Goal: Task Accomplishment & Management: Manage account settings

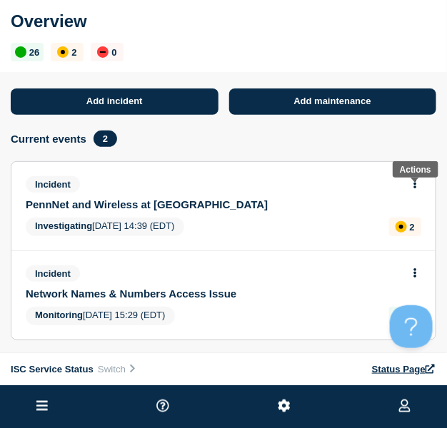
click at [415, 189] on icon at bounding box center [415, 184] width 3 height 9
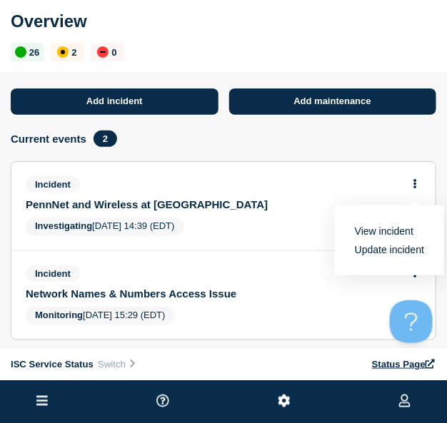
click at [377, 256] on link "Update incident" at bounding box center [389, 249] width 69 height 11
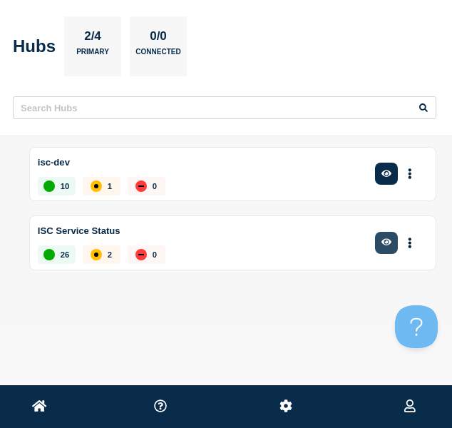
click at [389, 245] on icon "button" at bounding box center [387, 242] width 11 height 9
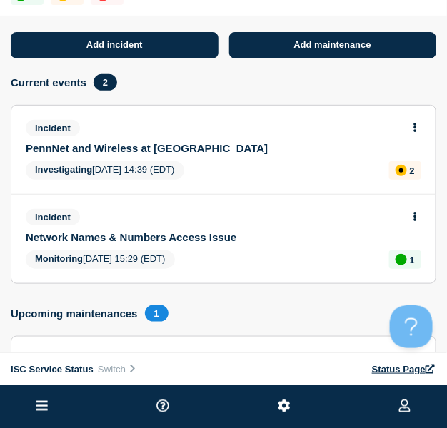
scroll to position [57, 0]
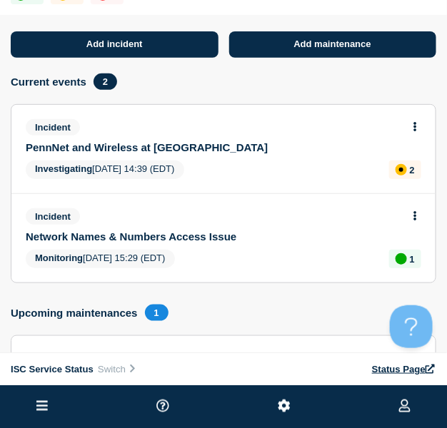
click at [413, 131] on icon at bounding box center [415, 126] width 4 height 9
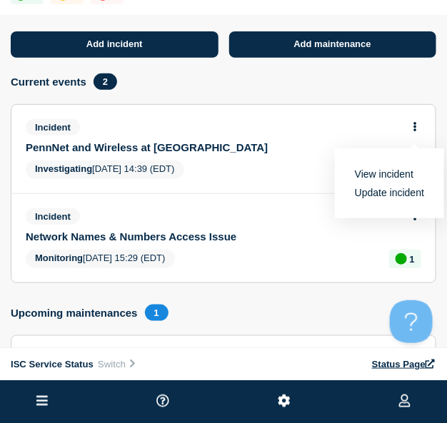
click at [368, 196] on link "Update incident" at bounding box center [389, 192] width 69 height 11
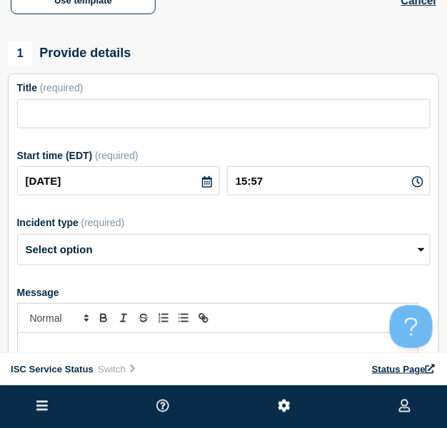
type input "PennNet and Wireless at [GEOGRAPHIC_DATA]"
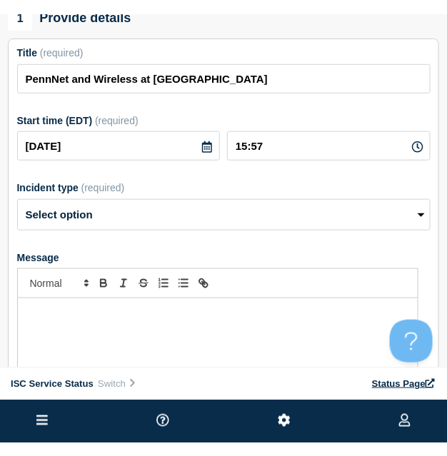
scroll to position [151, 0]
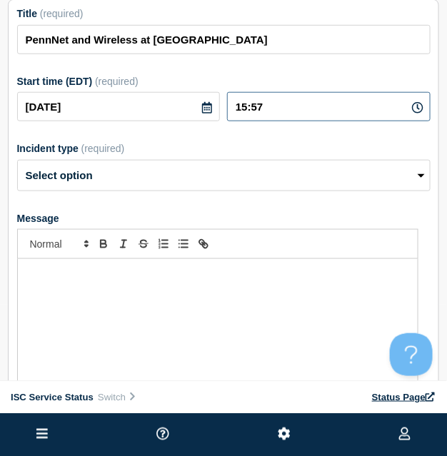
click at [272, 121] on input "15:57" at bounding box center [328, 106] width 203 height 29
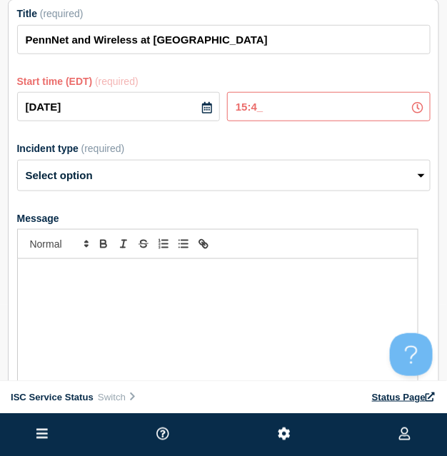
type input "15:49"
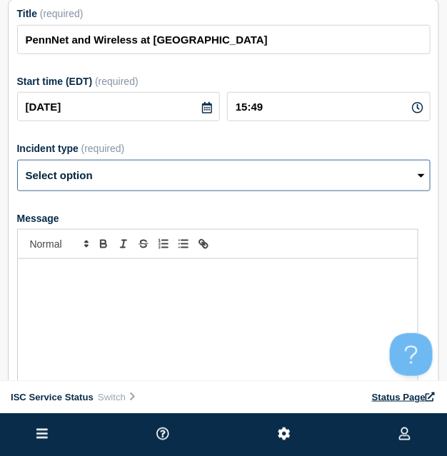
click at [101, 191] on select "Select option Investigating Identified Monitoring Resolved" at bounding box center [223, 175] width 413 height 31
select select "monitoring"
click at [17, 178] on select "Select option Investigating Identified Monitoring Resolved" at bounding box center [223, 175] width 413 height 31
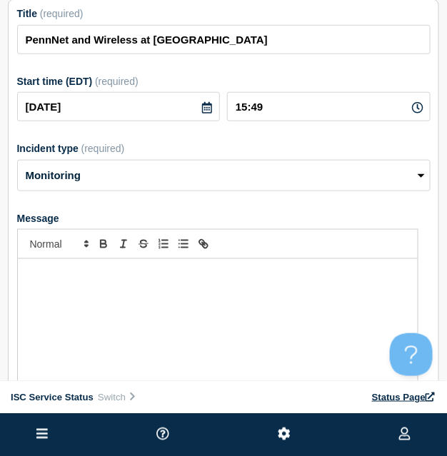
click at [83, 320] on div "Message" at bounding box center [218, 344] width 400 height 171
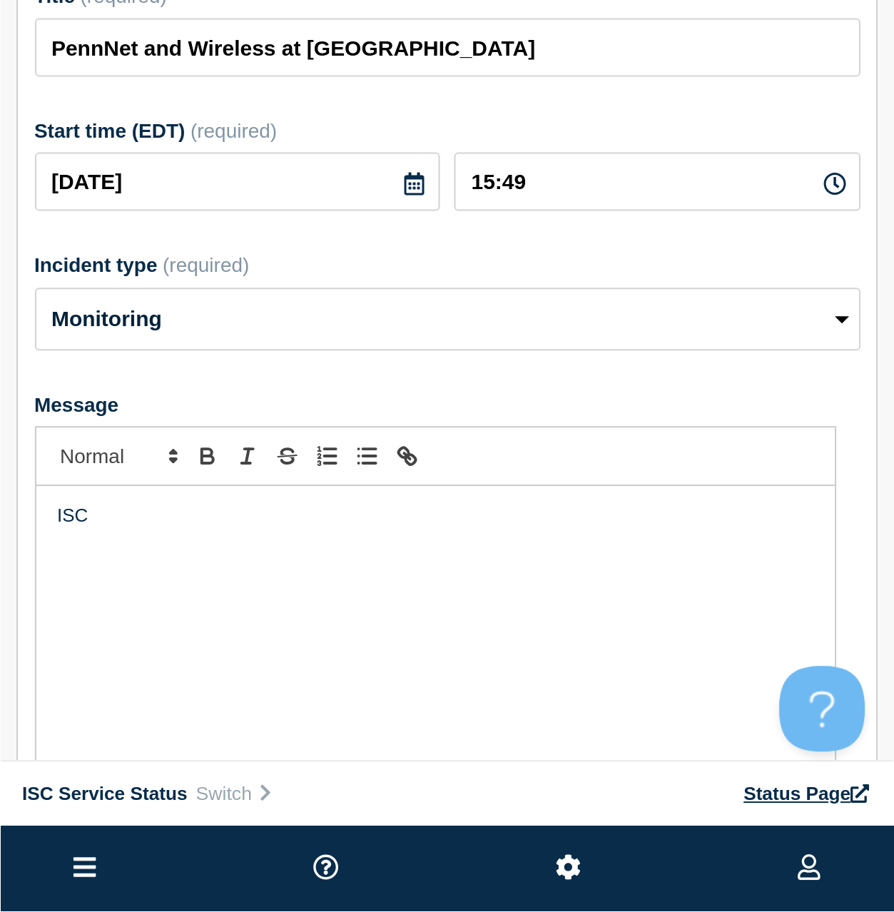
scroll to position [0, 0]
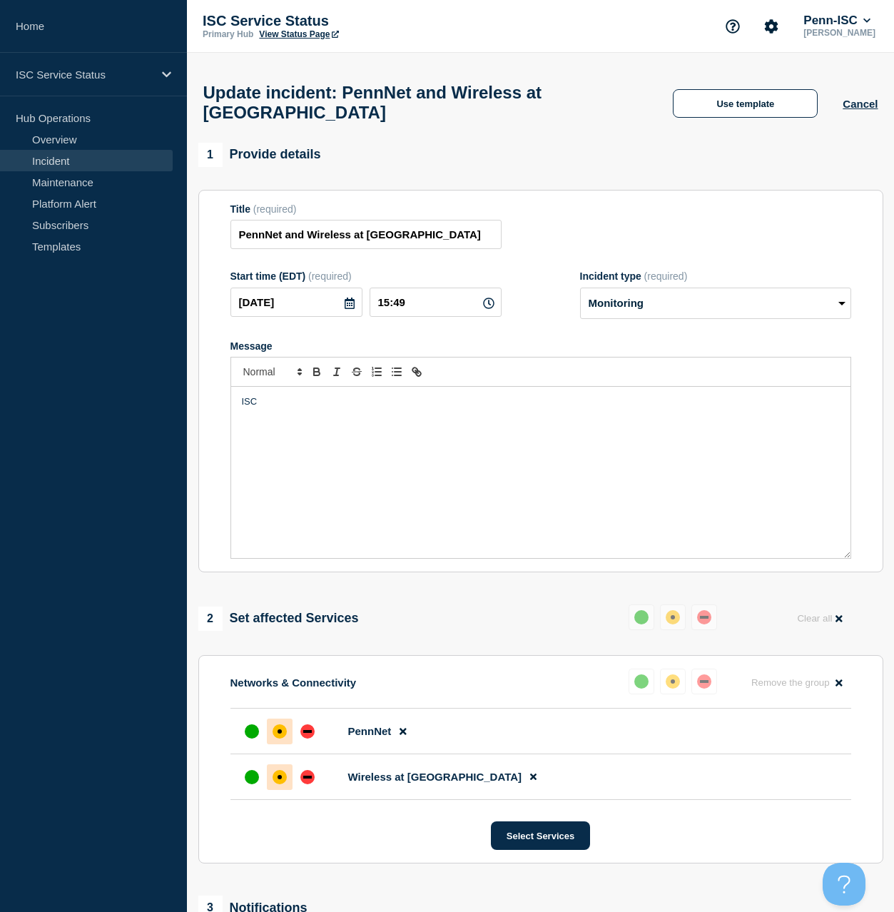
click at [289, 428] on div "ISC" at bounding box center [540, 472] width 619 height 171
drag, startPoint x: 497, startPoint y: 419, endPoint x: 345, endPoint y: 418, distance: 151.3
click at [345, 408] on p "The issue impacting the PennFlex Phone and PennNet Phone services has been reso…" at bounding box center [541, 401] width 598 height 13
click at [452, 408] on p "The issue impacting the PennNet and Wireless at Penn services has been resolved." at bounding box center [541, 401] width 598 height 13
click at [452, 428] on div "The issue impacting the PennNet and Wireless at Penn has been resolved." at bounding box center [540, 472] width 619 height 171
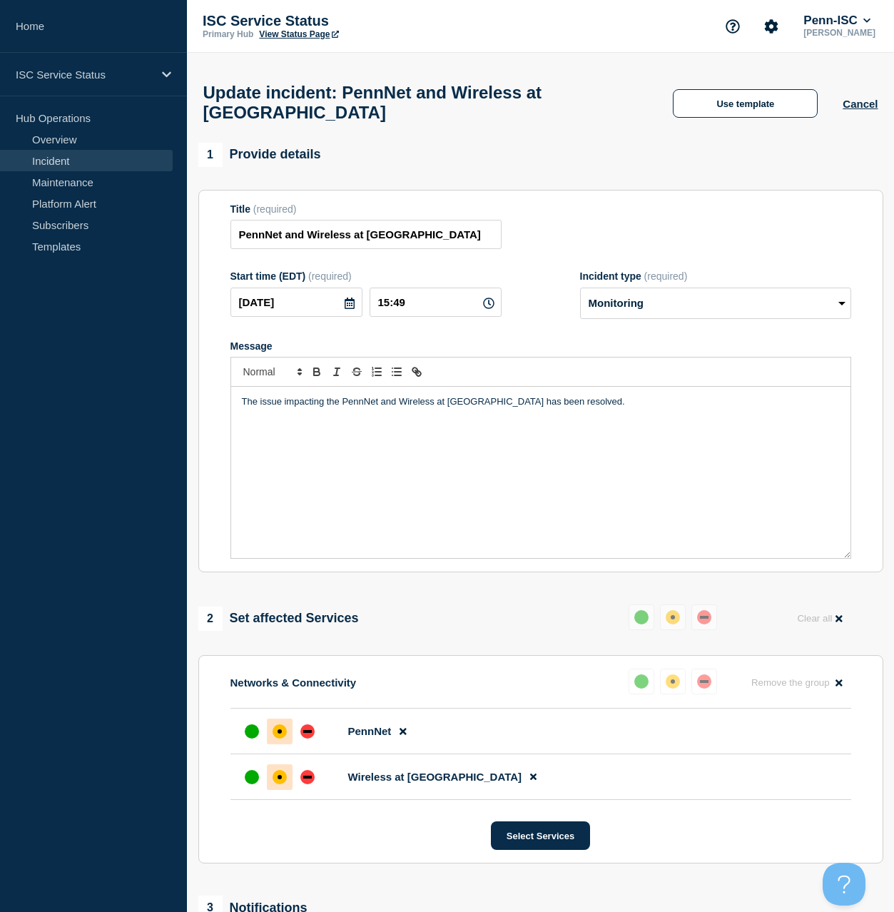
click at [452, 408] on p "The issue impacting the PennNet and Wireless at Penn has been resolved." at bounding box center [541, 401] width 598 height 13
drag, startPoint x: 704, startPoint y: 418, endPoint x: 572, endPoint y: 420, distance: 131.3
click at [452, 408] on p "The issue impacting the PennNet and Wireless at Penn has been resolved. ISC wil…" at bounding box center [541, 401] width 598 height 13
click at [249, 428] on div "up" at bounding box center [252, 731] width 14 height 14
click at [251, 428] on div "up" at bounding box center [252, 777] width 14 height 14
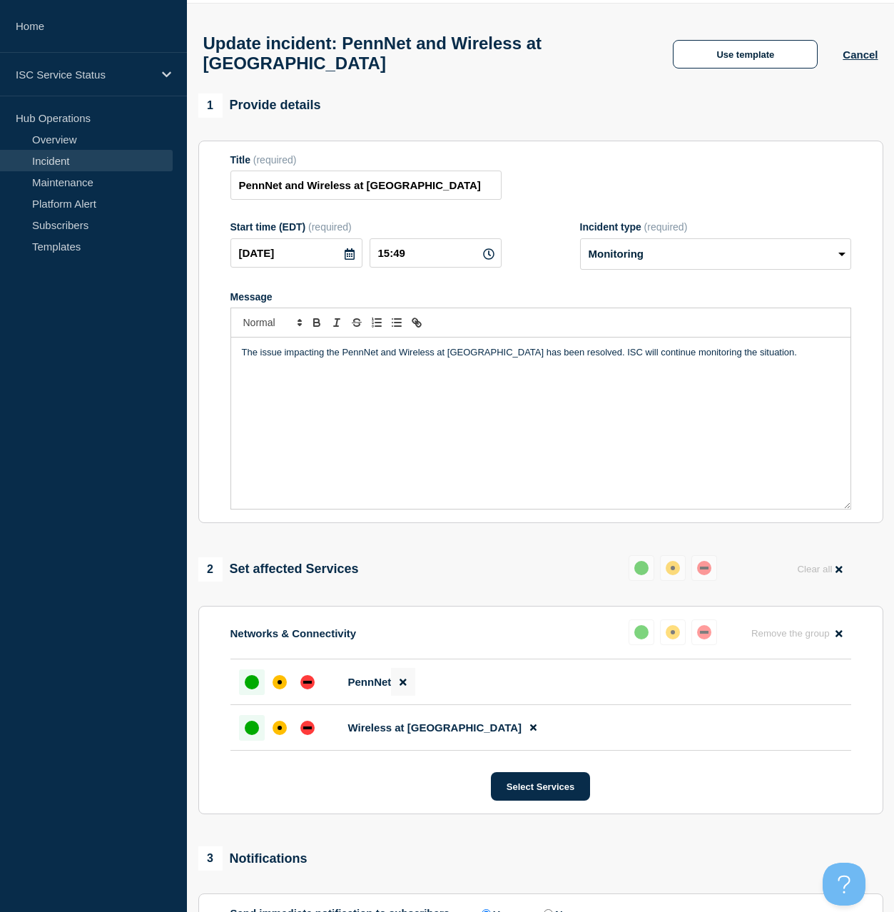
scroll to position [4, 0]
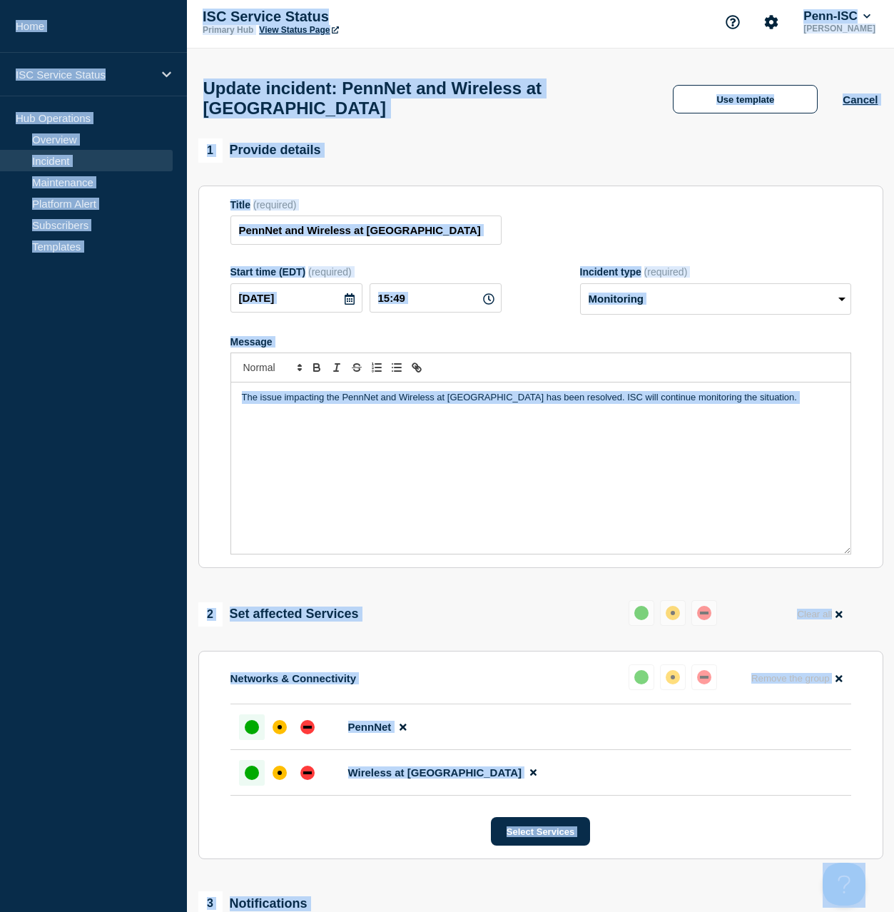
click at [435, 428] on div "The issue impacting the PennNet and Wireless at [GEOGRAPHIC_DATA] has been reso…" at bounding box center [540, 468] width 619 height 171
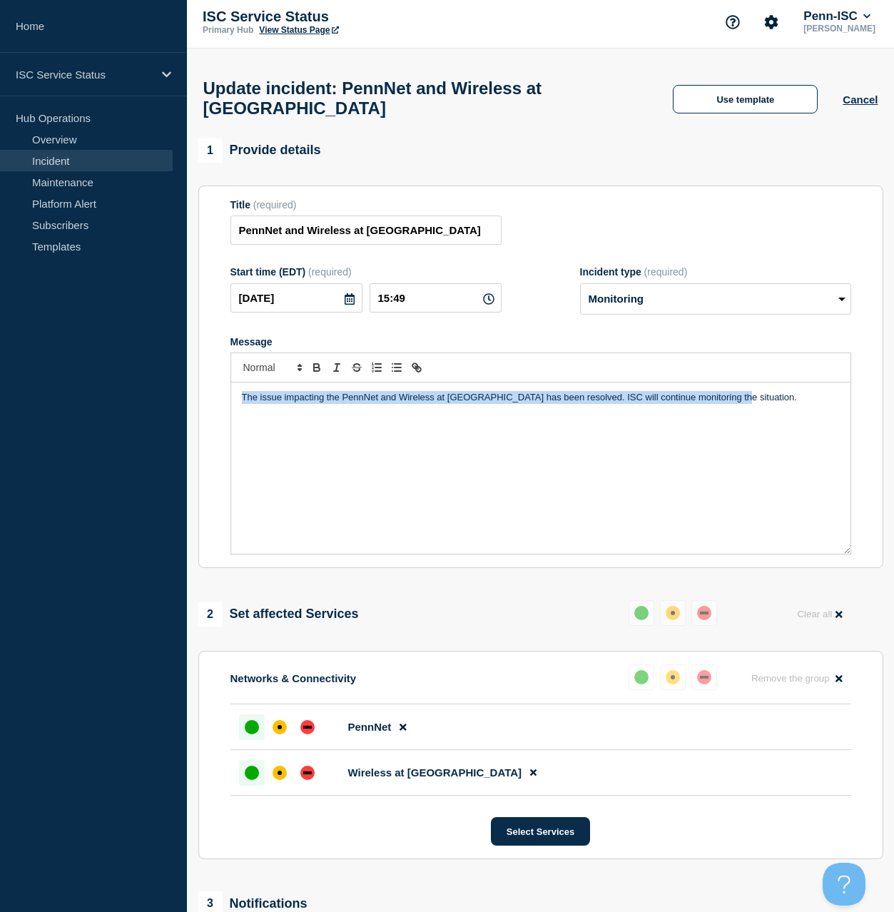
copy p "The issue impacting the PennNet and Wireless at [GEOGRAPHIC_DATA] has been reso…"
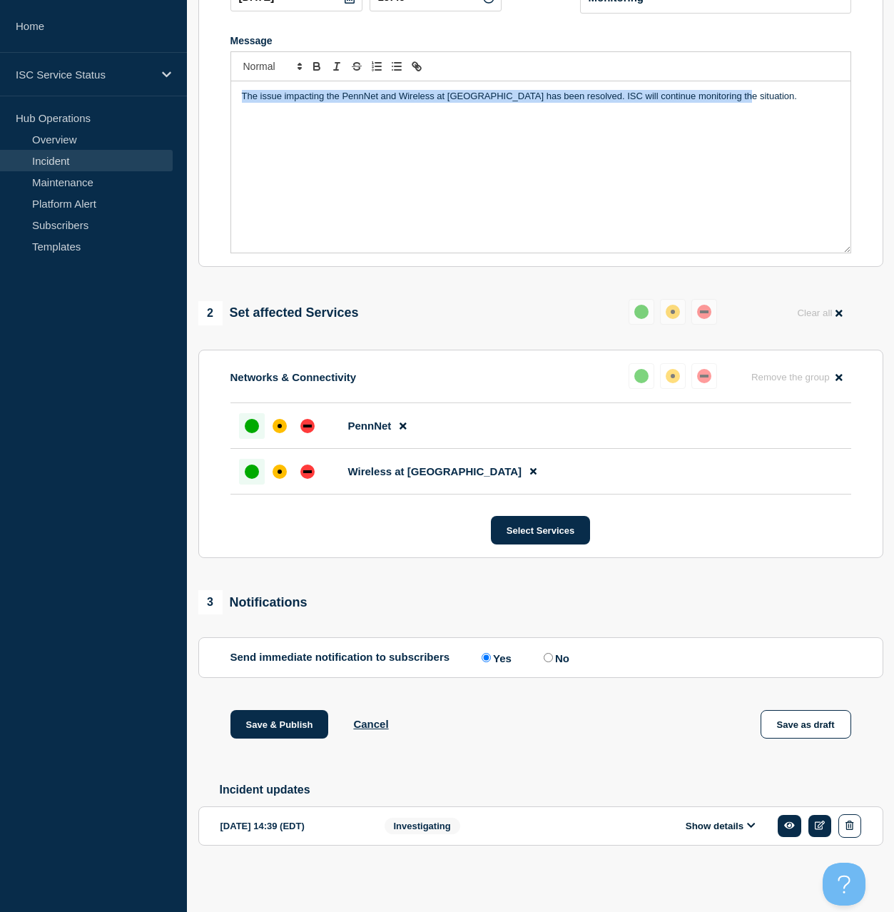
scroll to position [361, 0]
click at [452, 428] on button "Save as draft" at bounding box center [806, 724] width 91 height 29
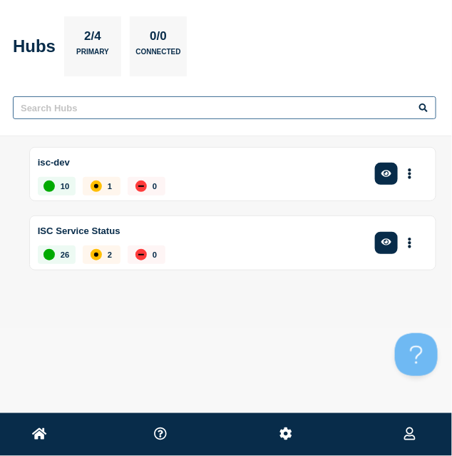
click at [61, 111] on input "text" at bounding box center [225, 107] width 424 height 23
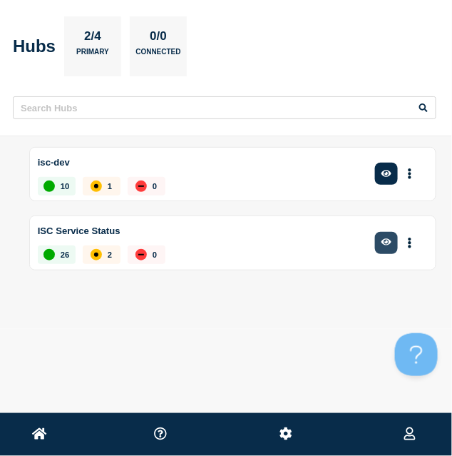
click at [385, 249] on button "button" at bounding box center [387, 243] width 24 height 22
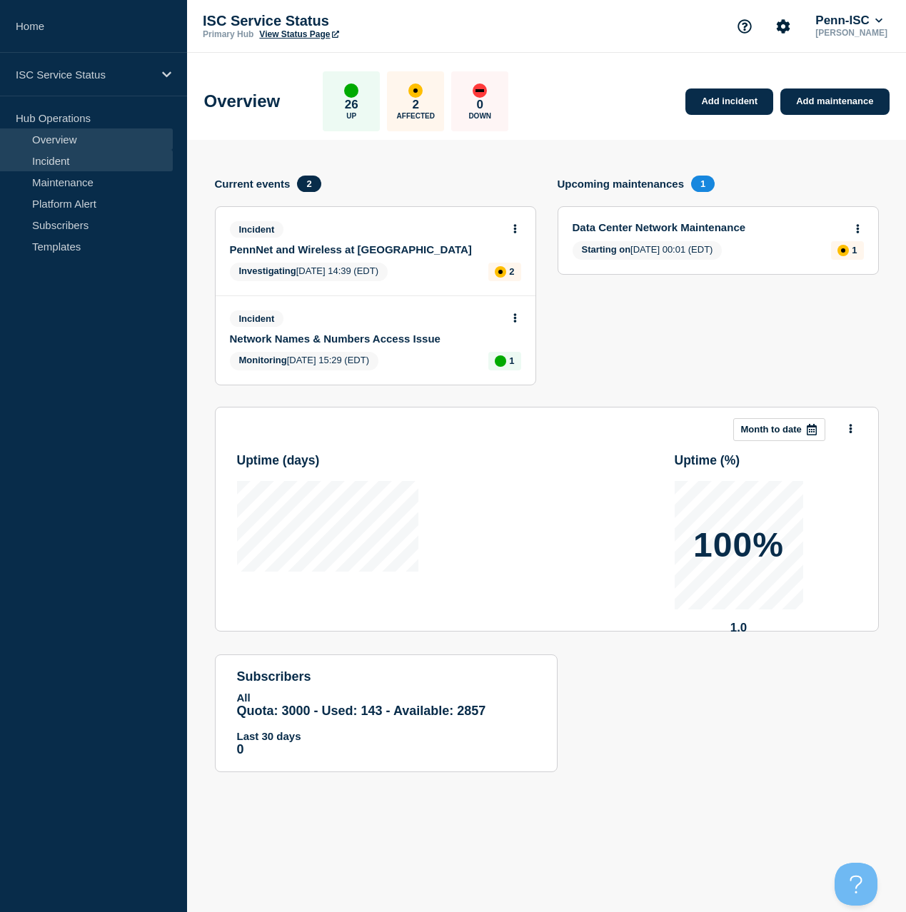
click at [63, 159] on link "Incident" at bounding box center [86, 160] width 173 height 21
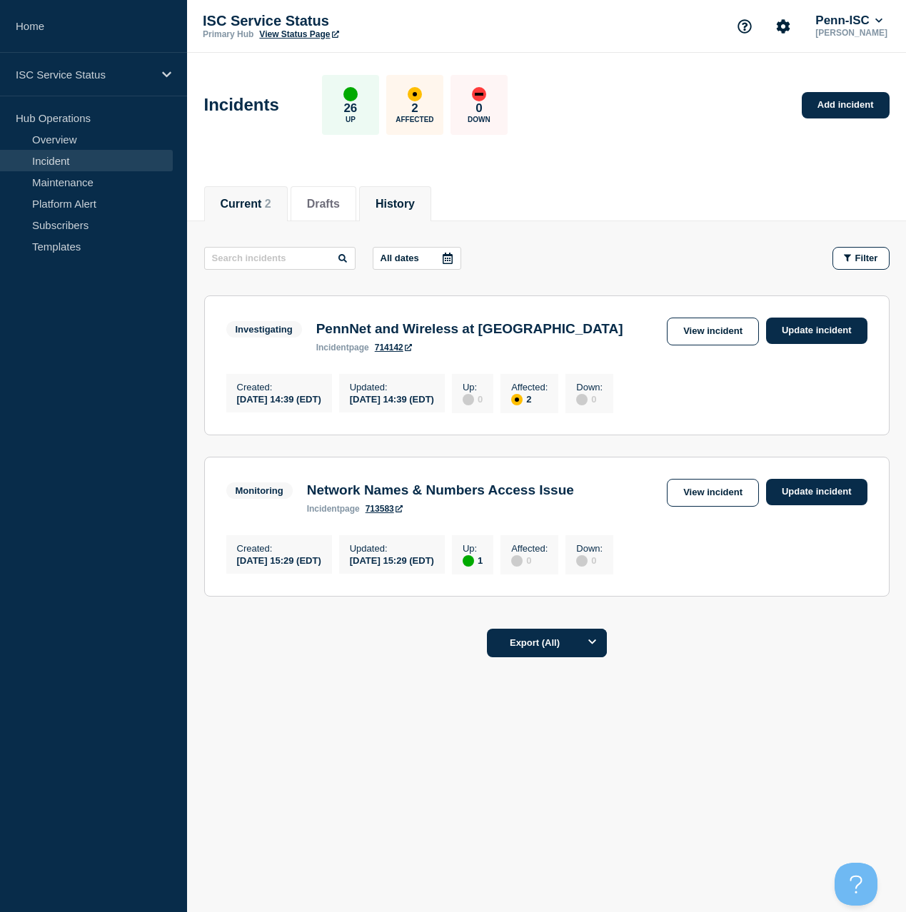
click at [387, 206] on button "History" at bounding box center [394, 204] width 39 height 13
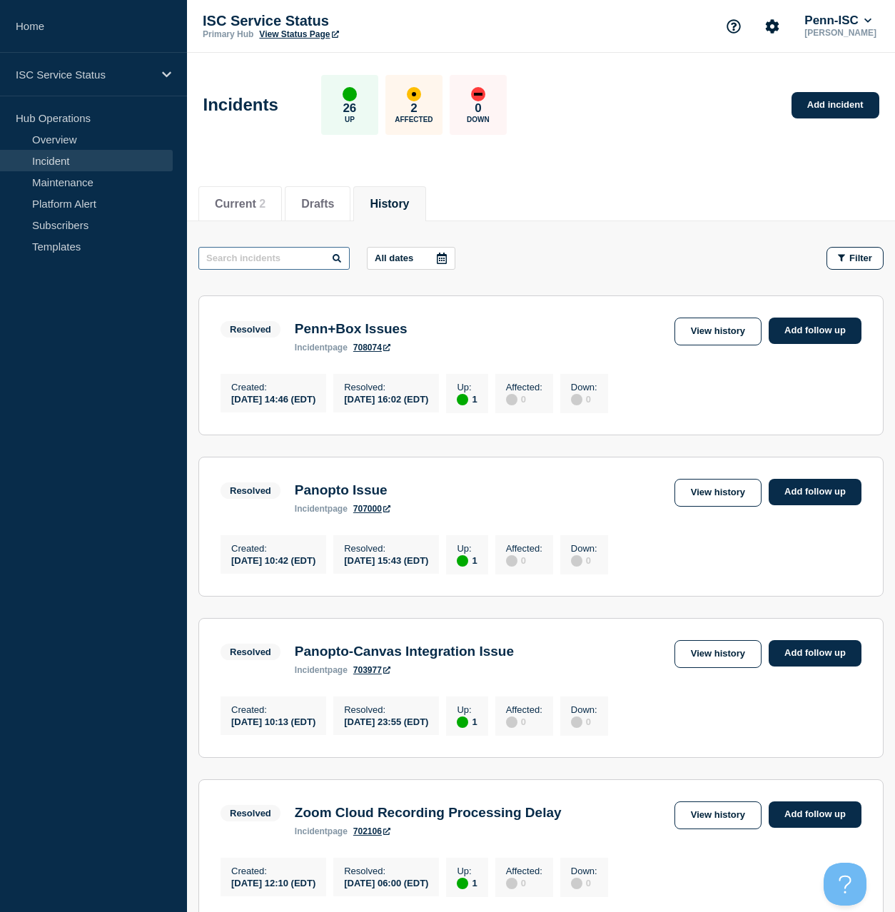
click at [260, 261] on input "text" at bounding box center [273, 258] width 151 height 23
type input "pennnet"
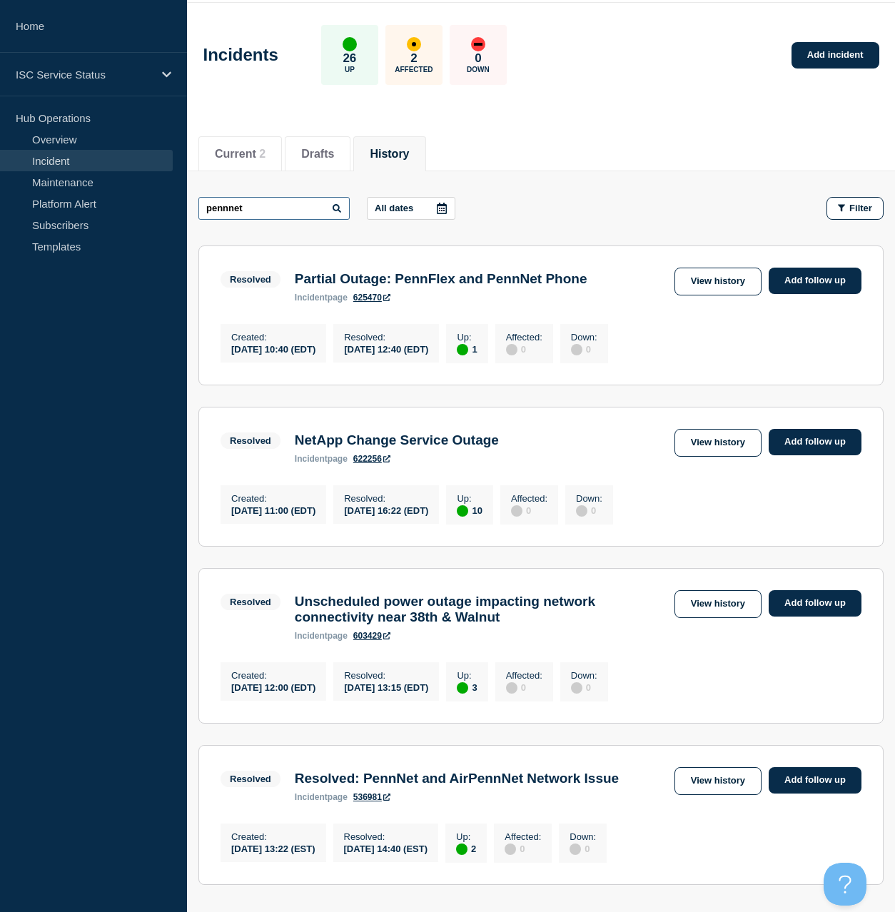
scroll to position [51, 0]
click at [452, 268] on div "Resolved Partial Outage: PennFlex and PennNet Phone incident page 625470" at bounding box center [407, 284] width 373 height 35
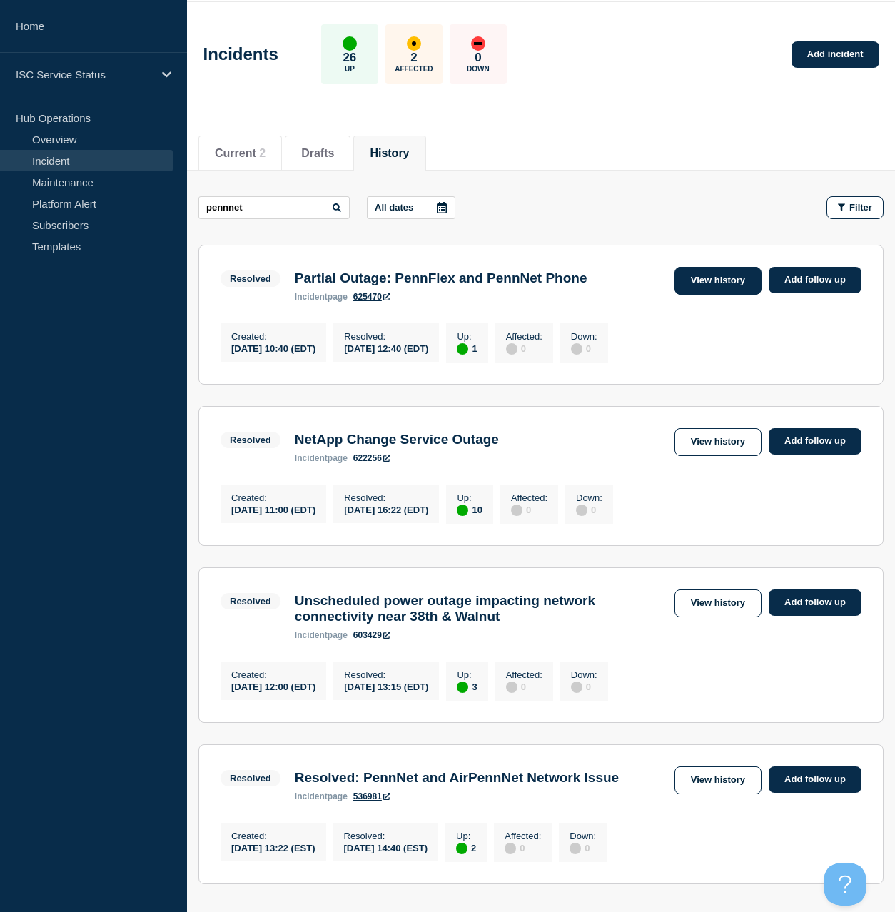
click at [452, 283] on link "View history" at bounding box center [717, 281] width 87 height 28
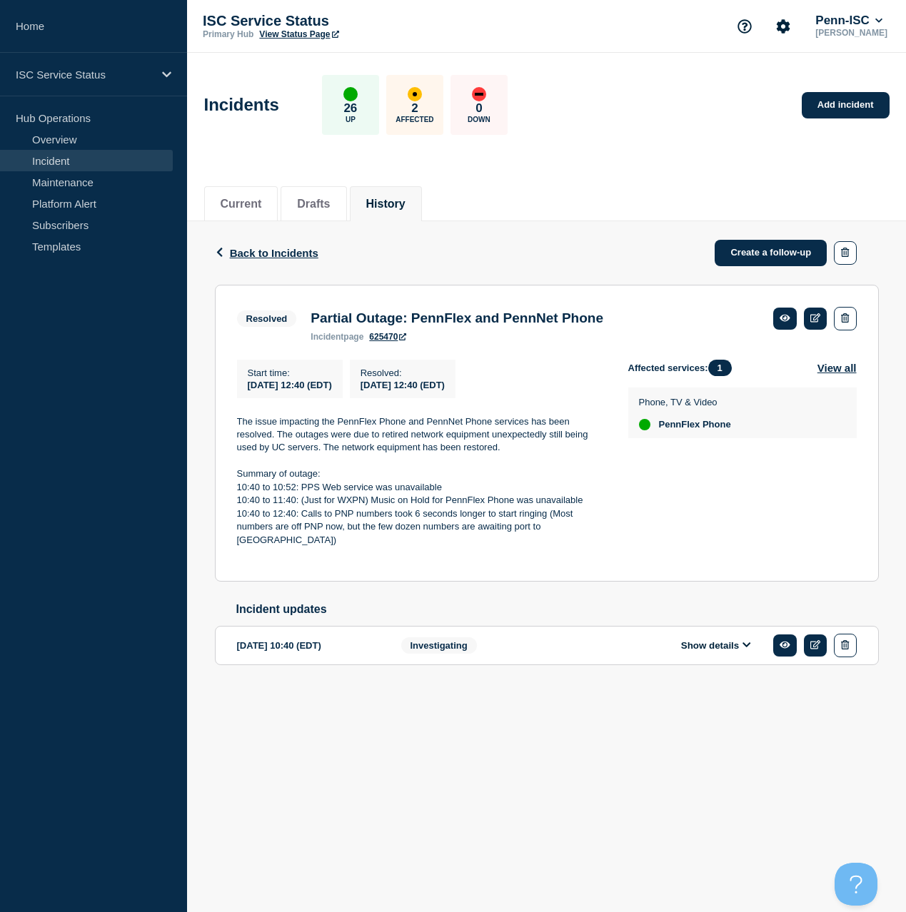
click at [452, 455] on p "The issue impacting the PennFlex Phone and PennNet Phone services has been reso…" at bounding box center [421, 434] width 368 height 39
drag, startPoint x: 273, startPoint y: 447, endPoint x: 234, endPoint y: 433, distance: 41.5
click at [234, 433] on section "Resolved Partial Outage: PennFlex and PennNet Phone incident page 625470 Start …" at bounding box center [547, 434] width 664 height 298
copy p "The issue impacting the PennFlex Phone and PennNet Phone services has been reso…"
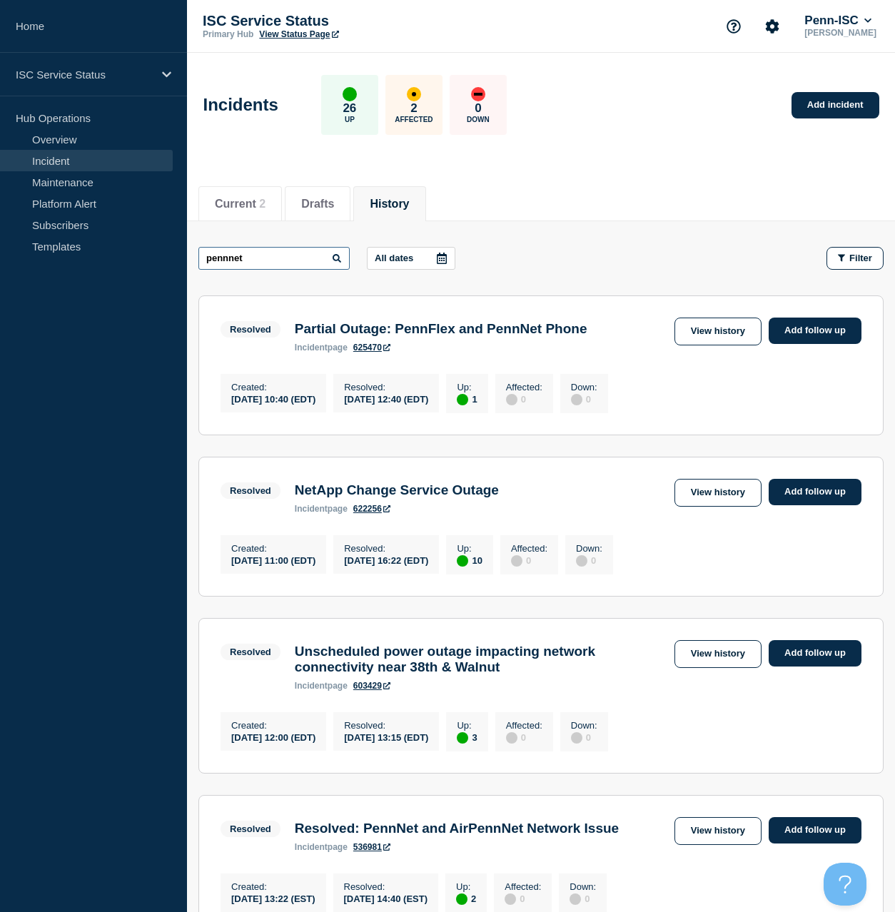
click at [273, 257] on input "pennnet" at bounding box center [273, 258] width 151 height 23
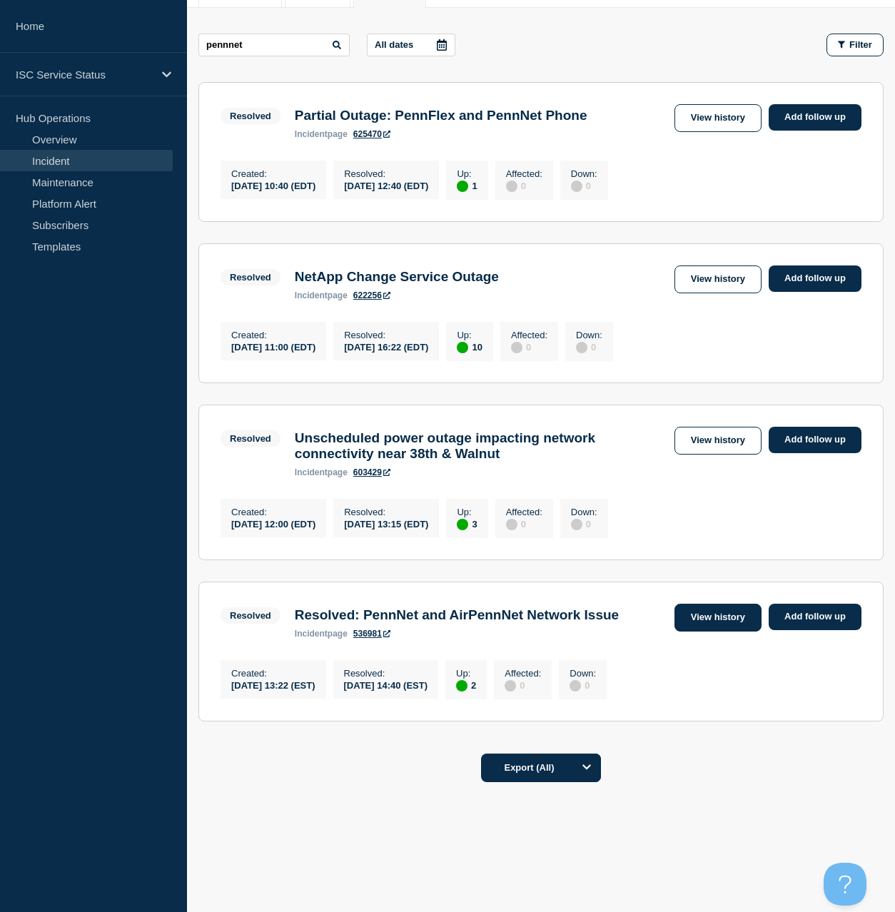
click at [452, 455] on link "View history" at bounding box center [717, 618] width 87 height 28
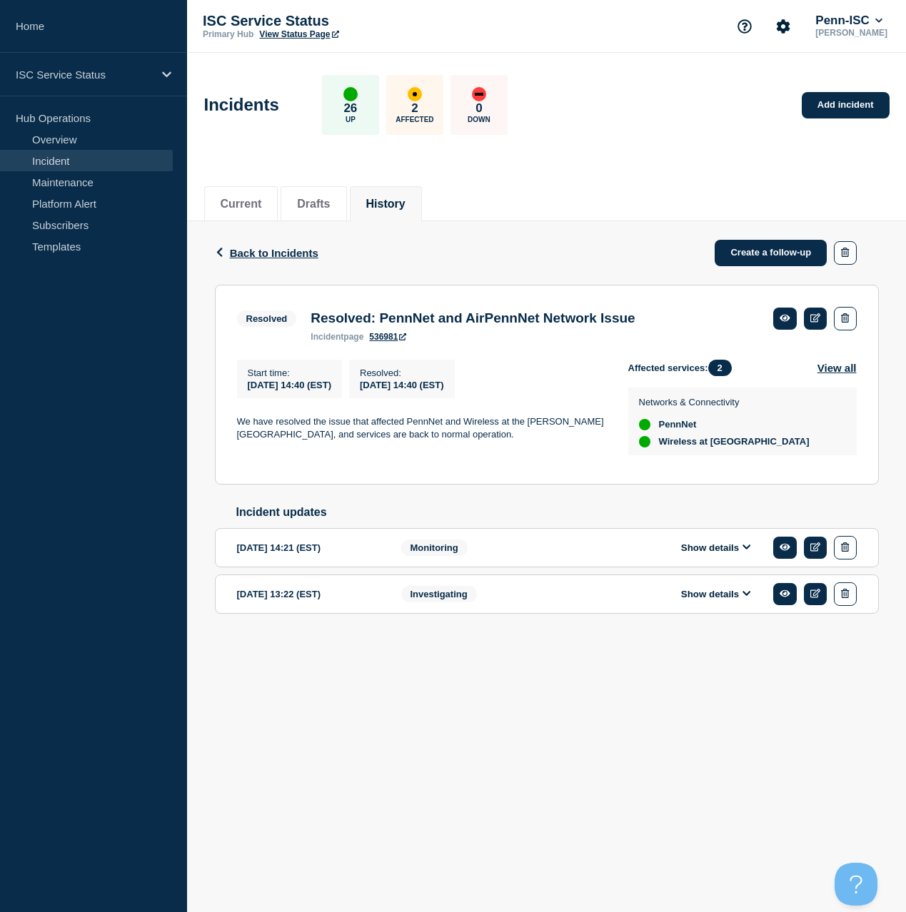
click at [442, 455] on div "Monitoring" at bounding box center [487, 548] width 173 height 24
click at [452, 455] on icon at bounding box center [746, 546] width 9 height 9
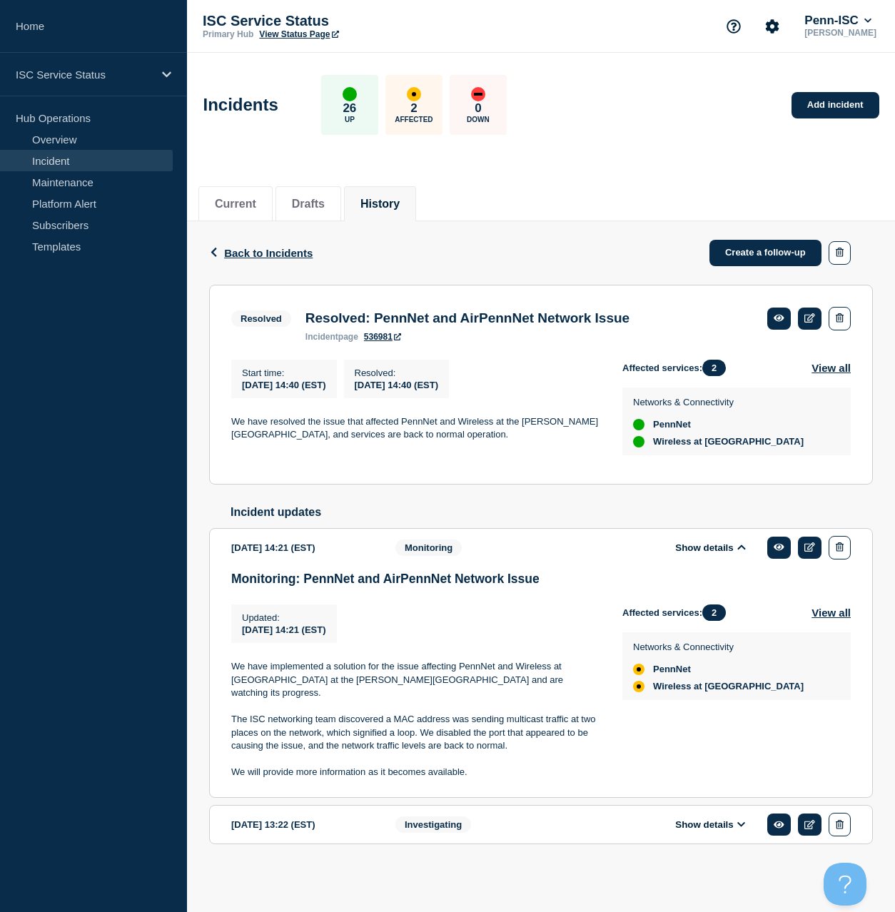
scroll to position [14, 0]
click at [258, 247] on span "Back to Incidents" at bounding box center [268, 253] width 88 height 12
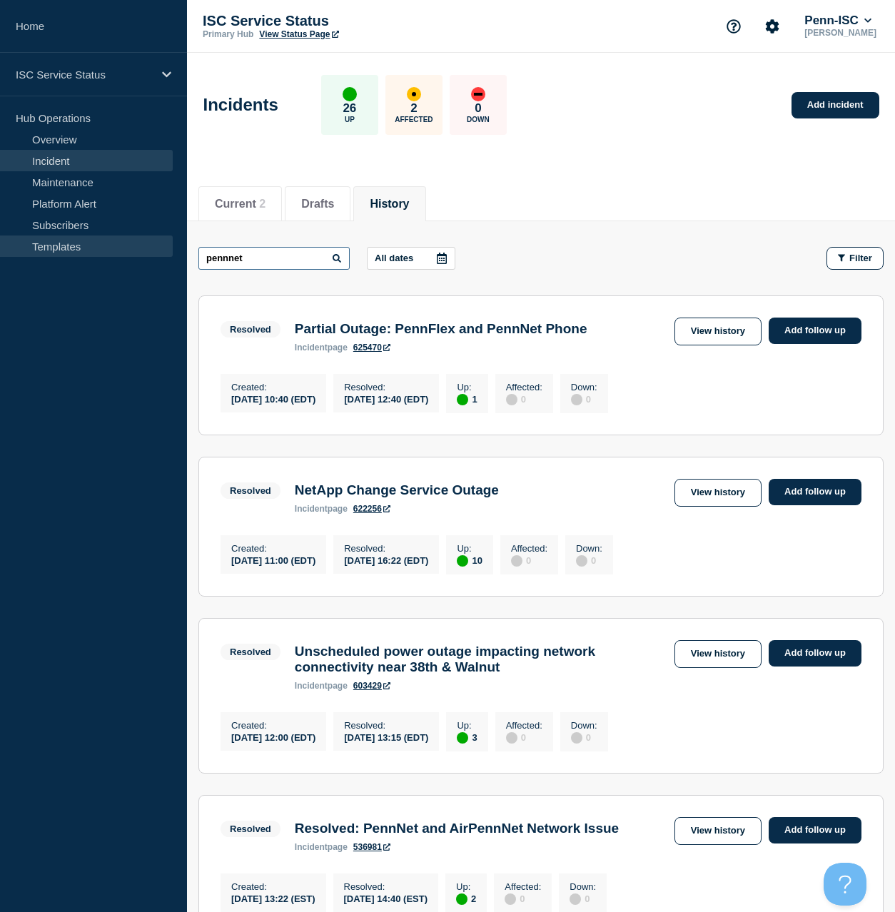
drag, startPoint x: 221, startPoint y: 263, endPoint x: 118, endPoint y: 246, distance: 103.5
click at [142, 256] on div "Home ISC Service Status Hub Operations Overview Incident Maintenance Platform A…" at bounding box center [447, 563] width 895 height 1126
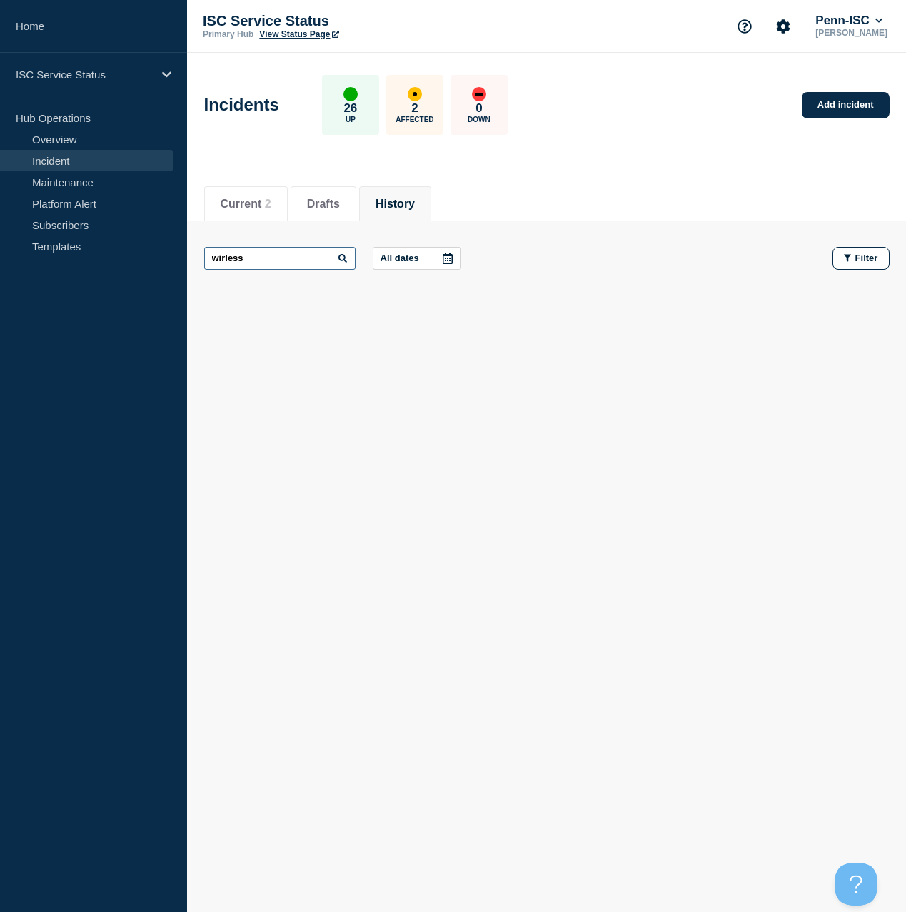
drag, startPoint x: 263, startPoint y: 262, endPoint x: 193, endPoint y: 260, distance: 70.7
click at [193, 260] on main "wirless All dates Filter" at bounding box center [546, 258] width 719 height 74
type input "wireless"
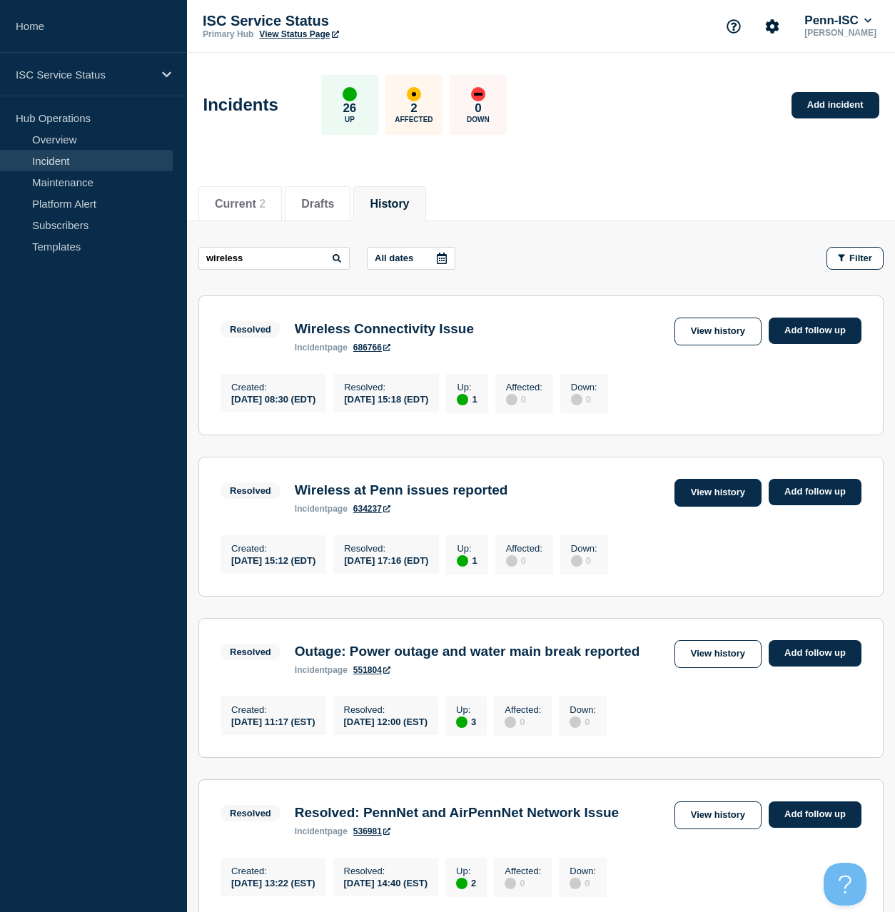
click at [452, 455] on link "View history" at bounding box center [717, 493] width 87 height 28
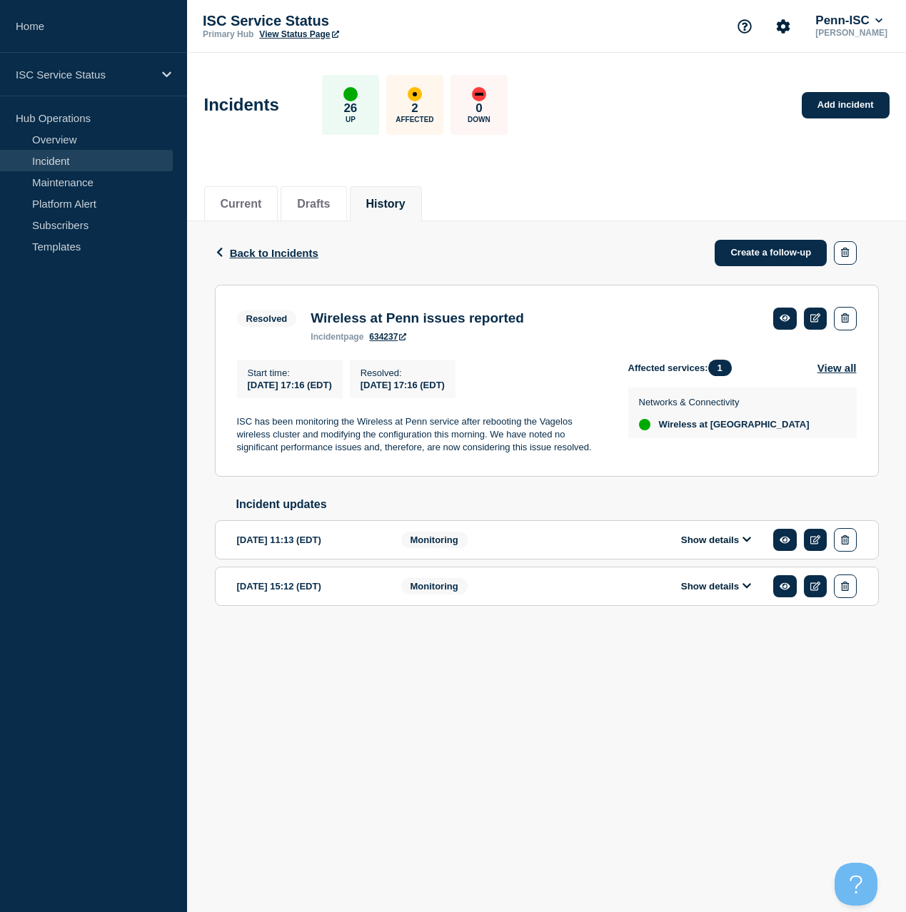
click at [452, 455] on button "Show details" at bounding box center [716, 540] width 79 height 12
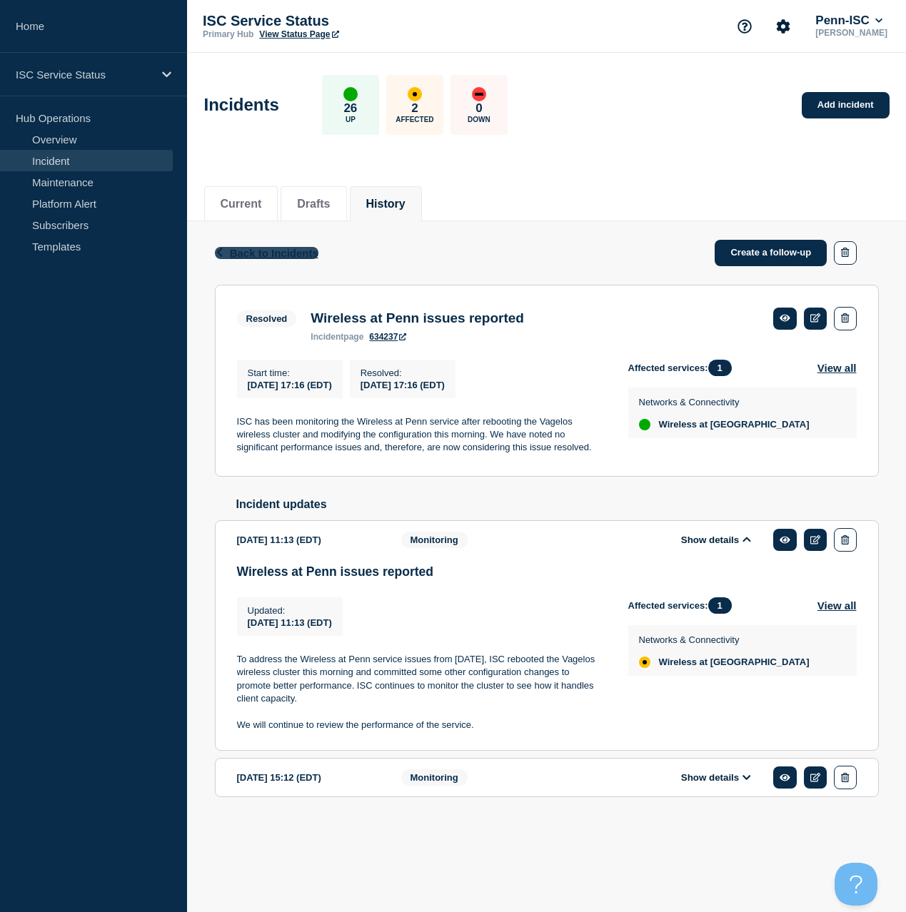
click at [269, 256] on span "Back to Incidents" at bounding box center [274, 253] width 88 height 12
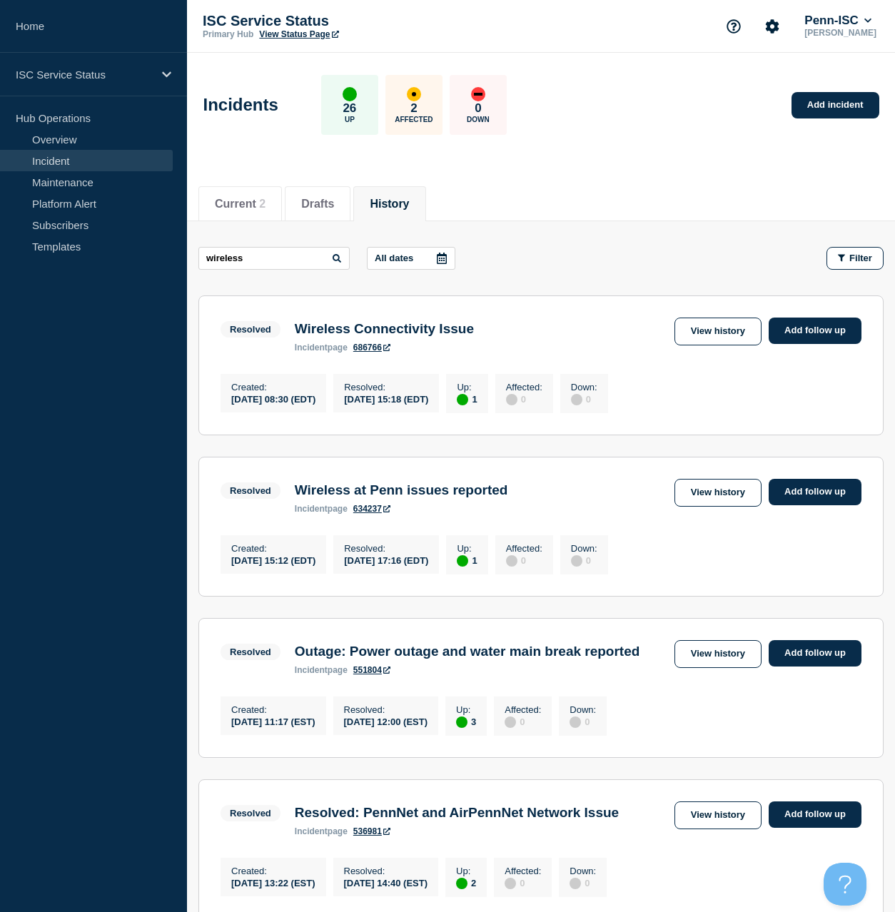
scroll to position [230, 0]
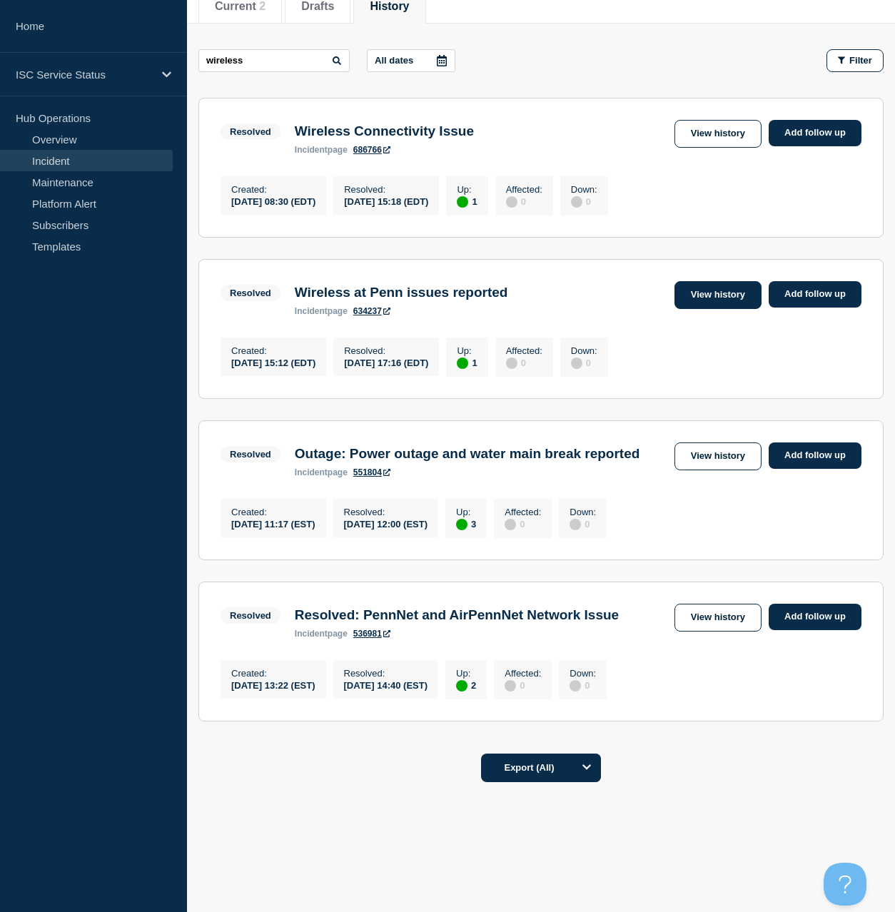
click at [452, 281] on link "View history" at bounding box center [717, 295] width 87 height 28
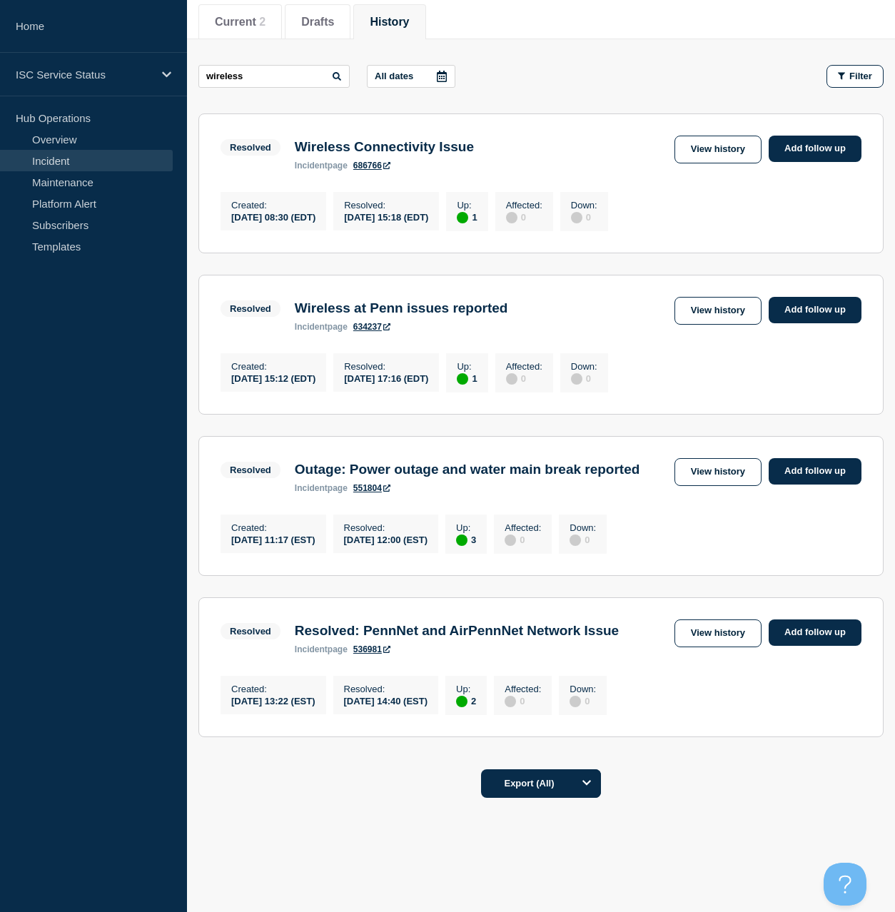
scroll to position [230, 0]
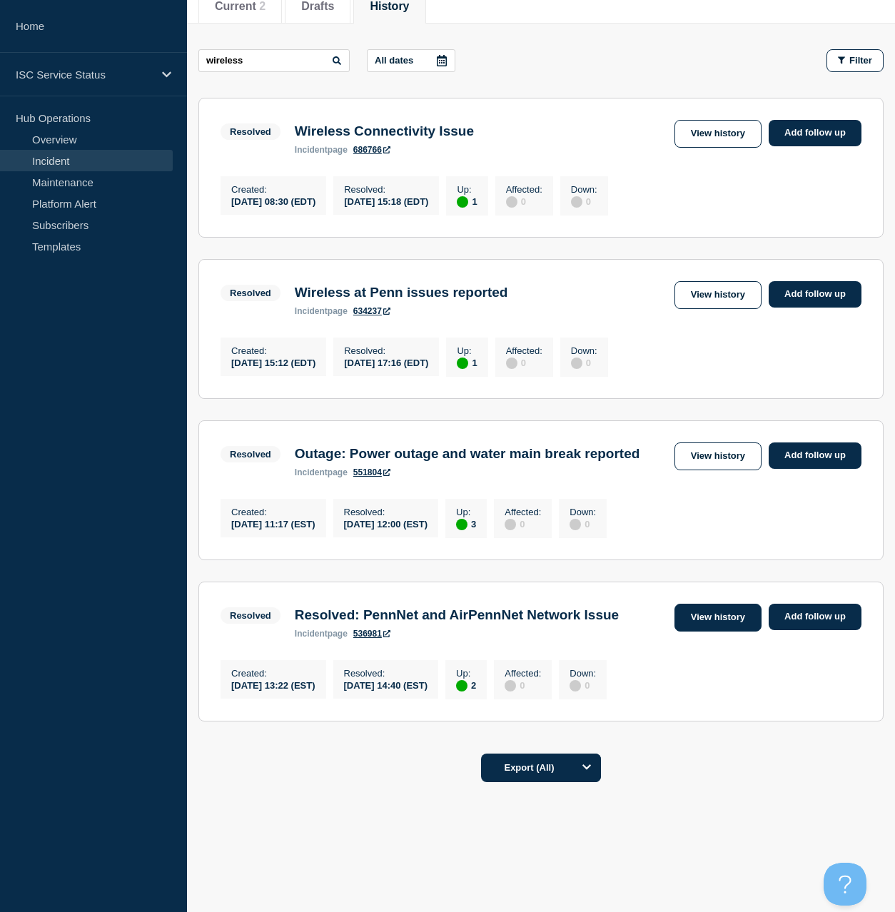
click at [452, 455] on link "View history" at bounding box center [717, 618] width 87 height 28
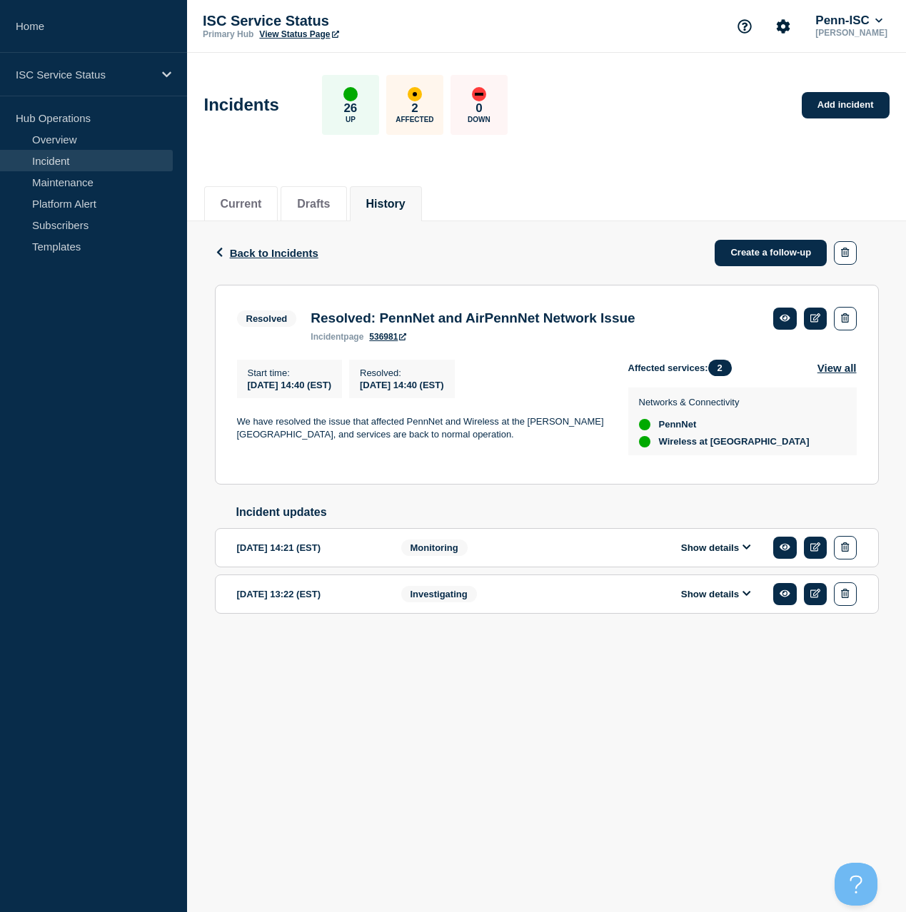
click at [452, 455] on button "Show details" at bounding box center [716, 548] width 79 height 12
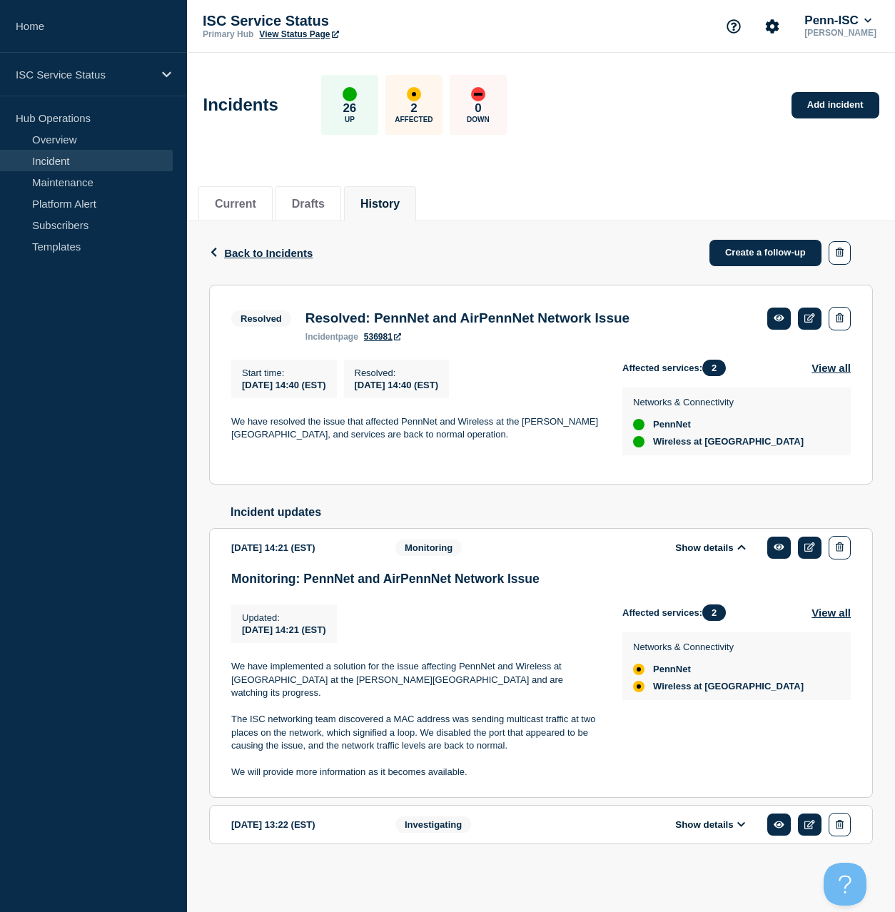
scroll to position [14, 0]
click at [257, 247] on span "Back to Incidents" at bounding box center [268, 253] width 88 height 12
click at [257, 241] on body "Home ISC Service Status Hub Operations Overview Incident Maintenance Platform A…" at bounding box center [447, 456] width 895 height 912
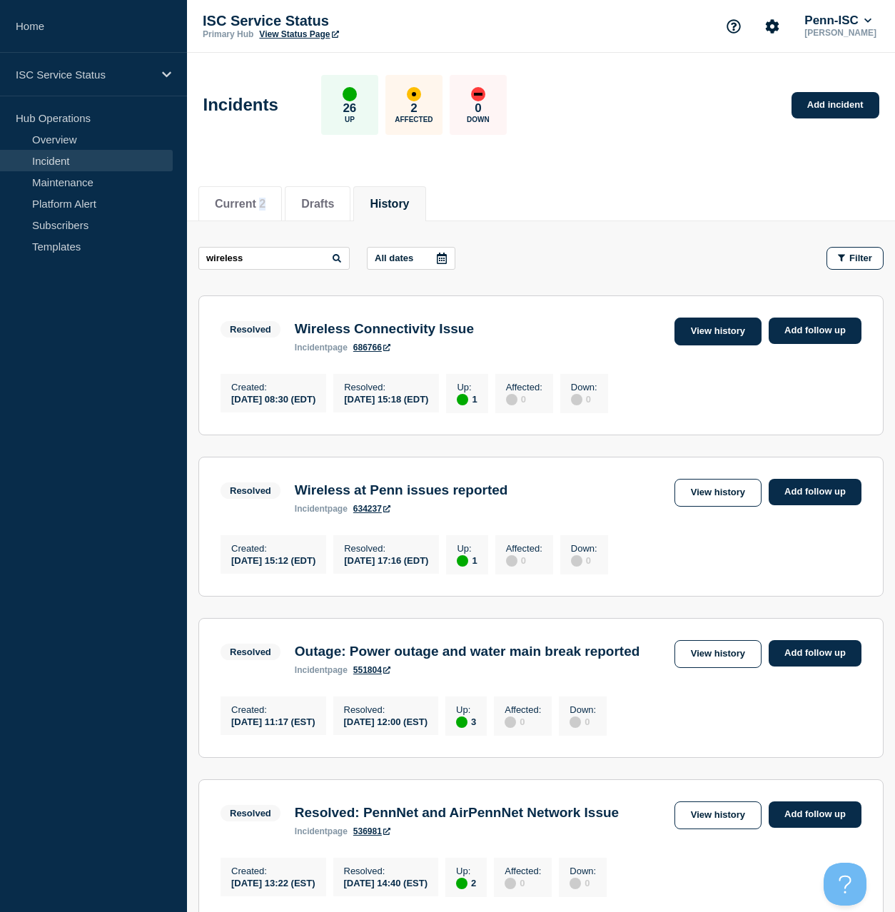
click at [452, 331] on link "View history" at bounding box center [717, 332] width 87 height 28
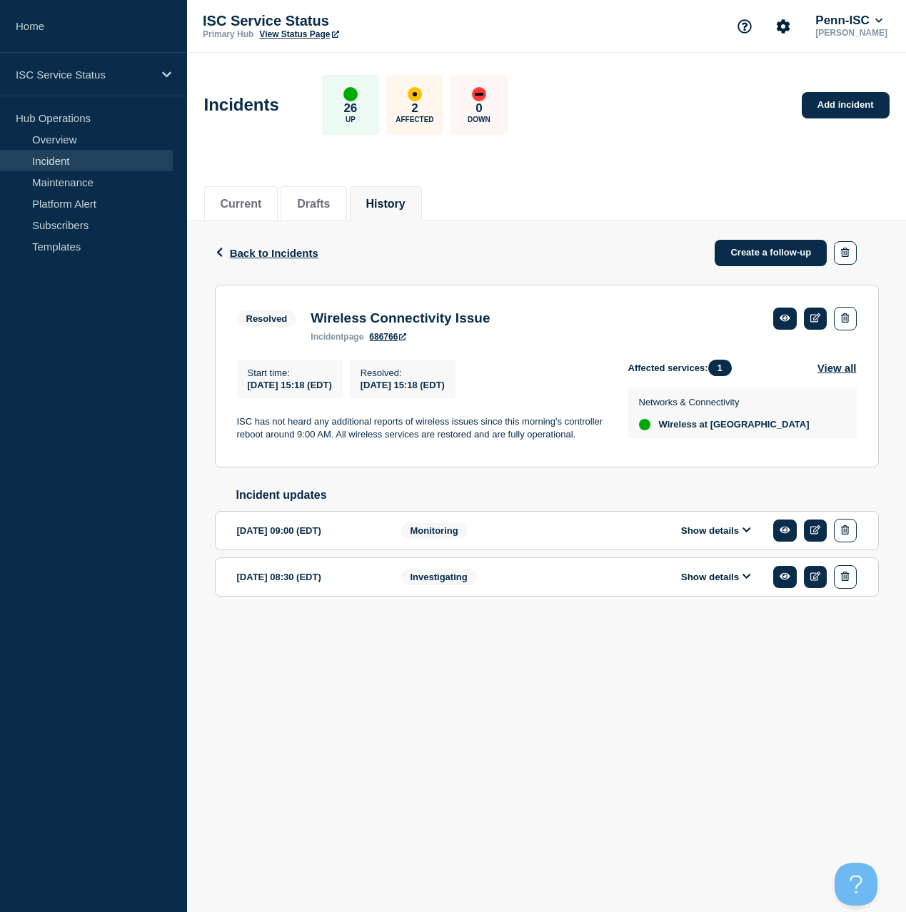
click at [452, 455] on span "Monitoring" at bounding box center [434, 530] width 66 height 16
click at [452, 455] on button "Show details" at bounding box center [716, 531] width 79 height 12
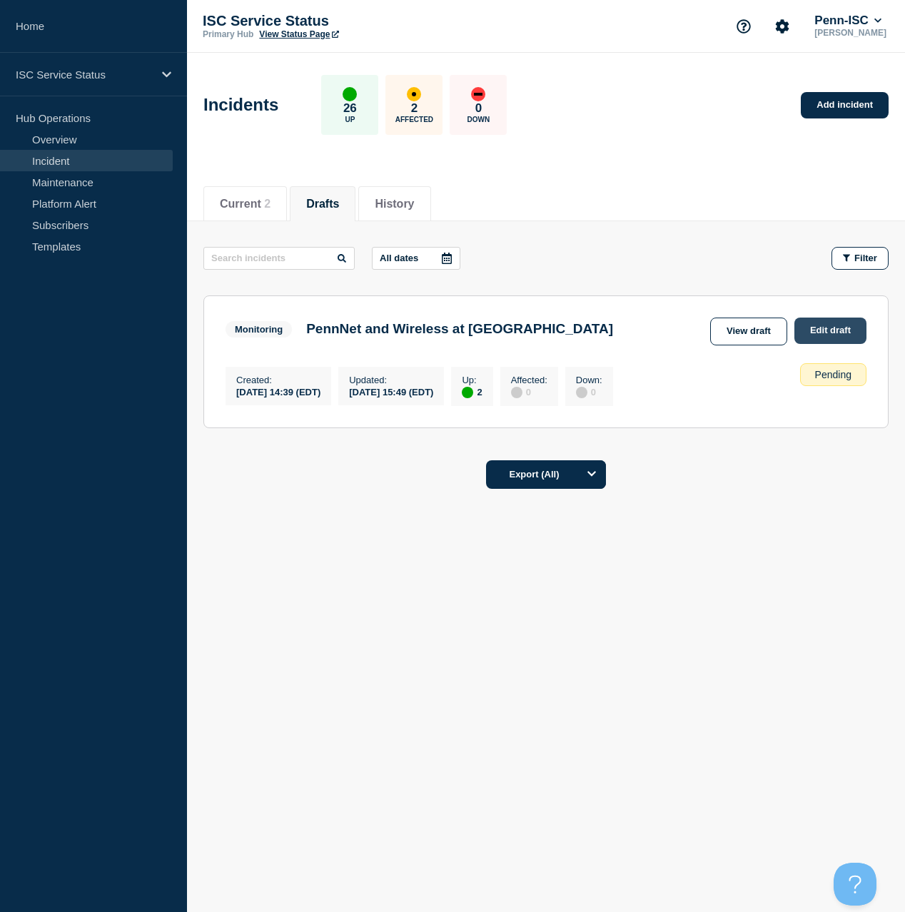
click at [820, 331] on link "Edit draft" at bounding box center [830, 331] width 72 height 26
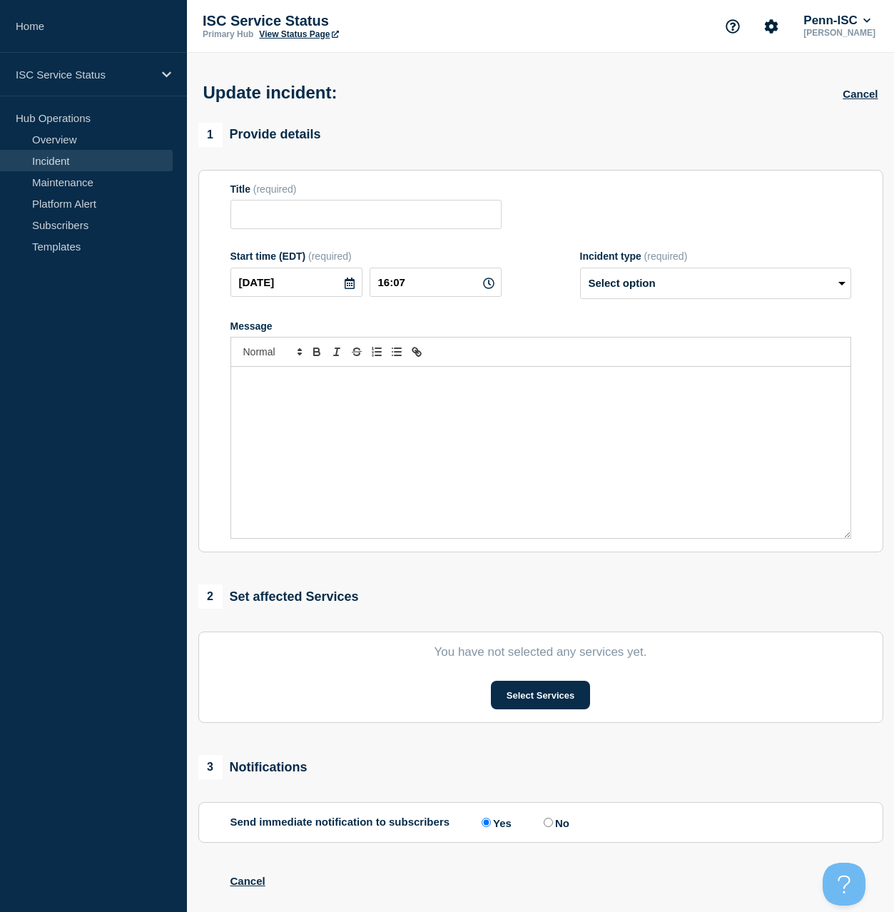
type input "PennNet and Wireless at [GEOGRAPHIC_DATA]"
type input "15:49"
select select "monitoring"
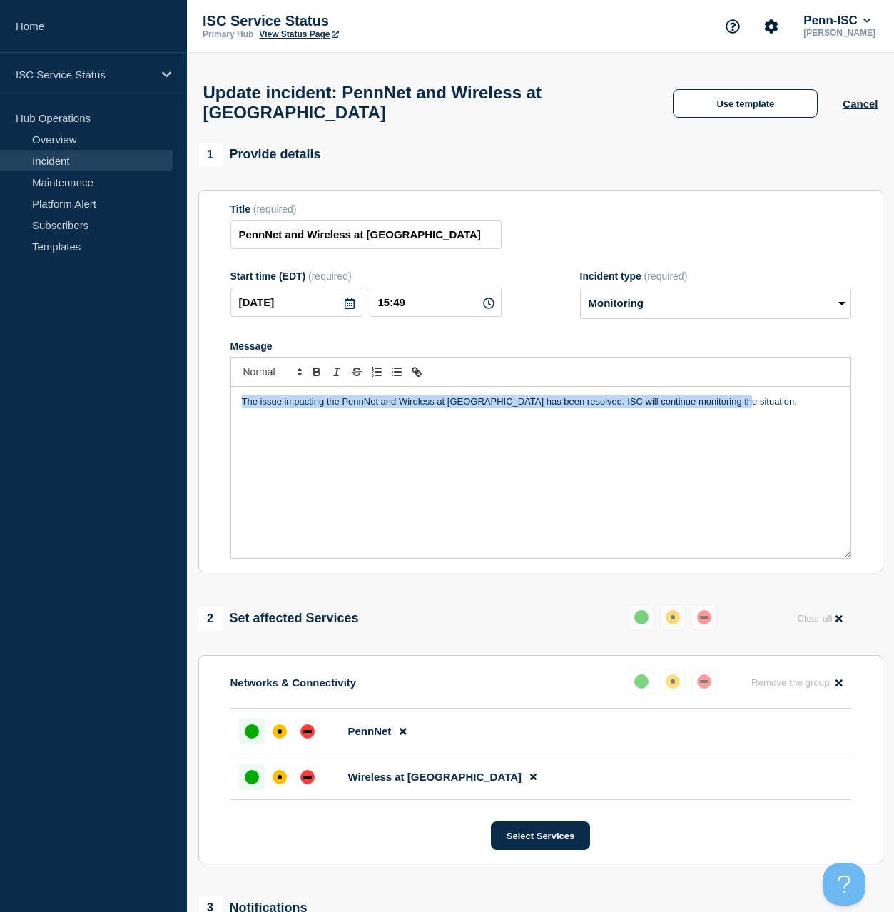
drag, startPoint x: 741, startPoint y: 418, endPoint x: 239, endPoint y: 406, distance: 501.9
click at [239, 406] on div "The issue impacting the PennNet and Wireless at [GEOGRAPHIC_DATA] has been reso…" at bounding box center [540, 472] width 619 height 171
click at [342, 407] on span "The issue impacting the PennNet and Wireless at [GEOGRAPHIC_DATA] has been reso…" at bounding box center [519, 401] width 554 height 11
copy span "The issue impacting PennNet and Wireless at [GEOGRAPHIC_DATA] has been resolved…"
click at [727, 435] on div "The issue impacting PennNet and Wireless at [GEOGRAPHIC_DATA] has been resolved…" at bounding box center [540, 472] width 619 height 171
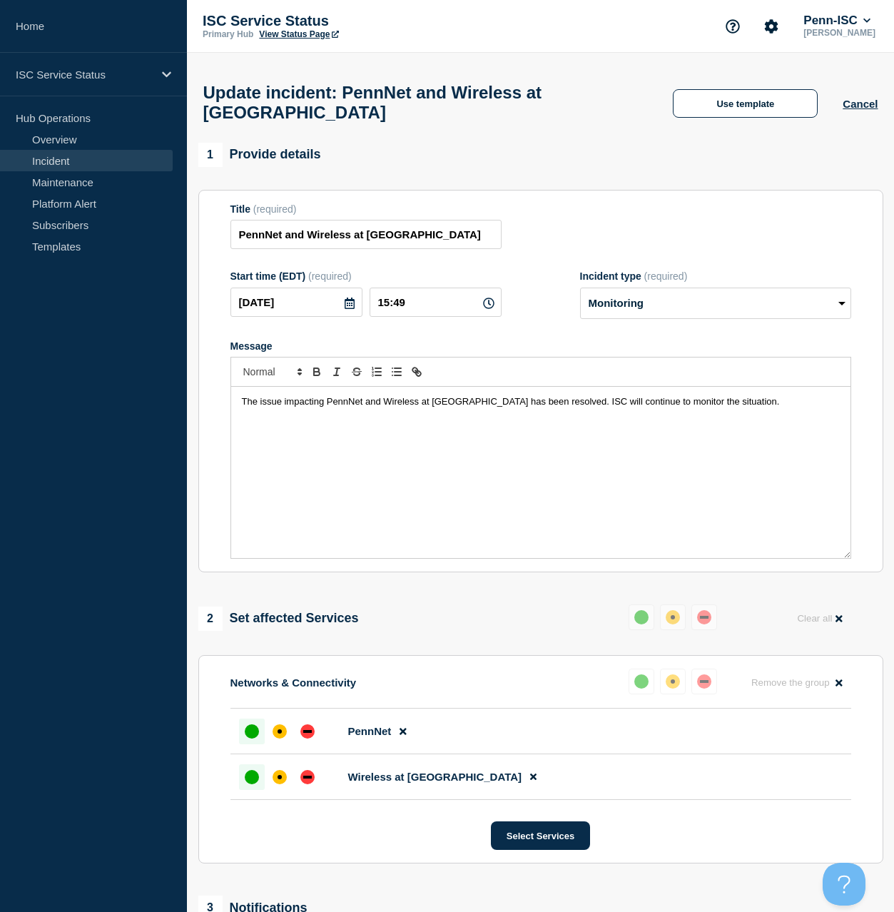
click at [752, 408] on p "The issue impacting PennNet and Wireless at [GEOGRAPHIC_DATA] has been resolved…" at bounding box center [541, 401] width 598 height 13
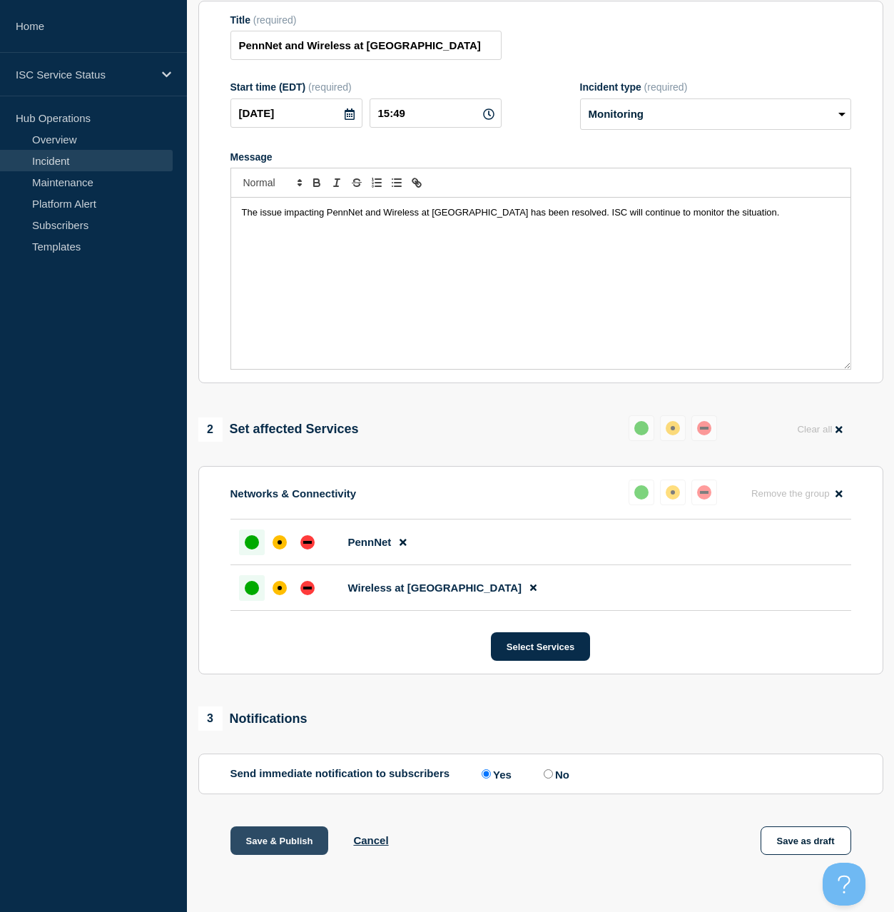
click at [289, 842] on button "Save & Publish" at bounding box center [280, 840] width 98 height 29
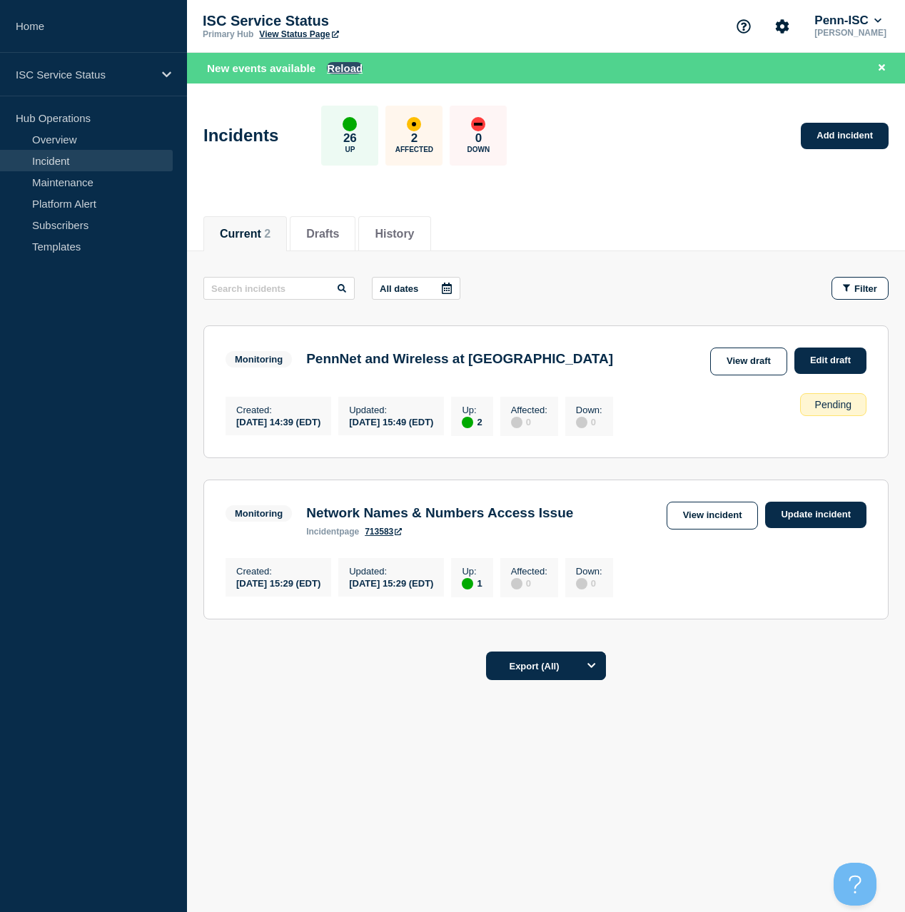
click at [338, 70] on button "Reload" at bounding box center [345, 68] width 36 height 12
